Goal: Transaction & Acquisition: Purchase product/service

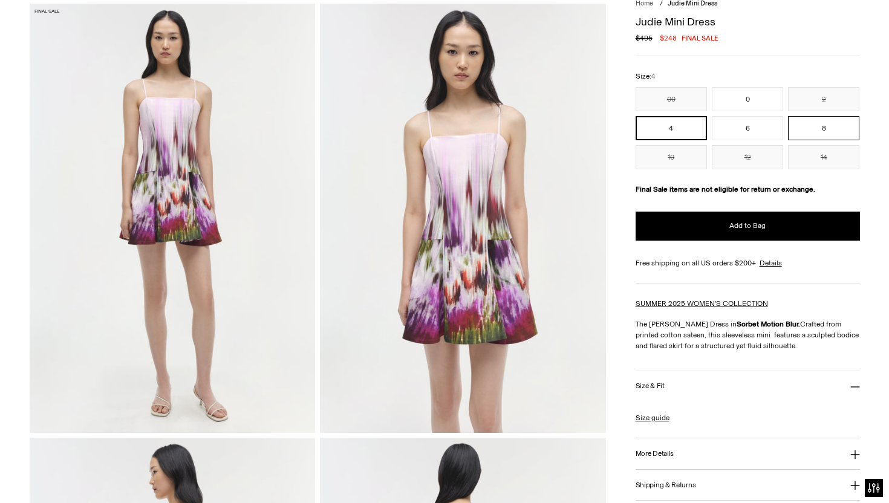
scroll to position [84, 0]
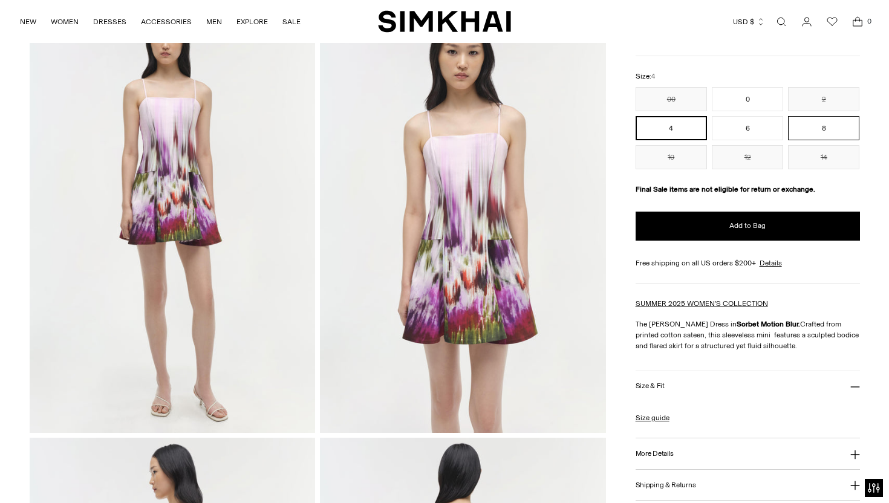
click at [852, 136] on button "8" at bounding box center [823, 128] width 71 height 24
click at [832, 129] on button "8" at bounding box center [823, 128] width 71 height 24
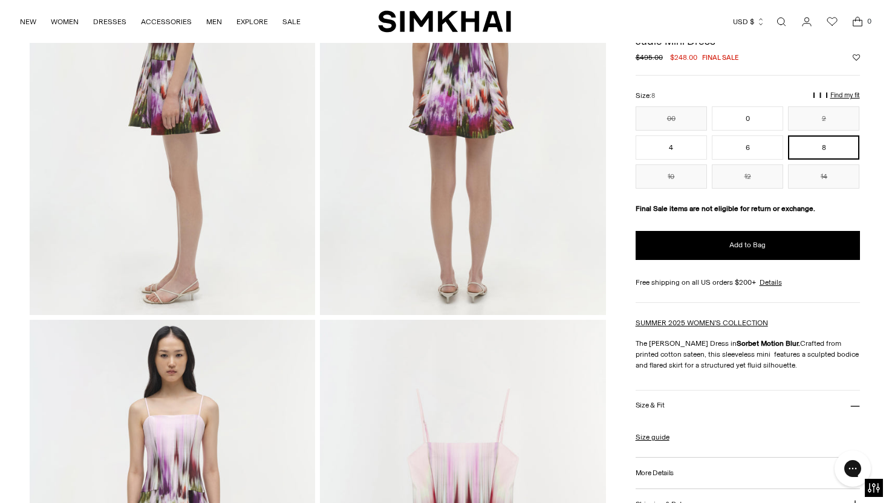
scroll to position [401, 0]
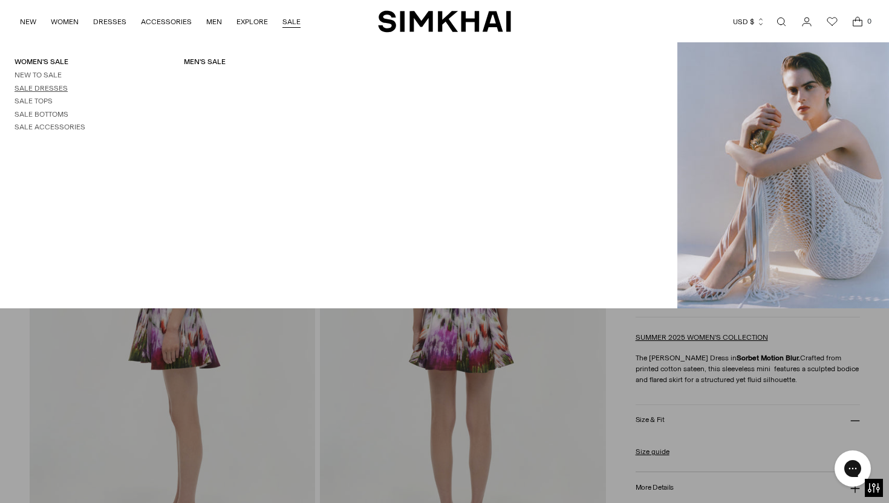
click at [47, 89] on link "Sale Dresses" at bounding box center [41, 88] width 53 height 8
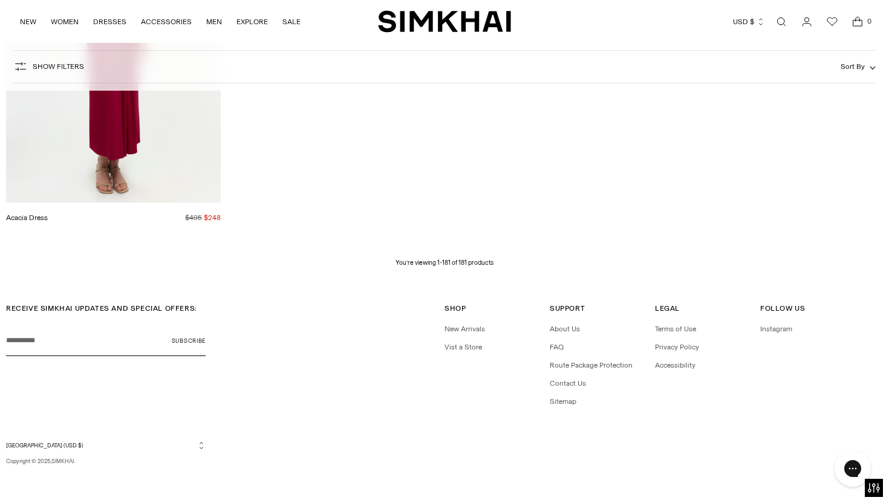
scroll to position [17534, 0]
